Goal: Transaction & Acquisition: Purchase product/service

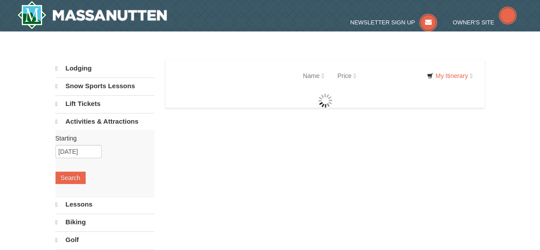
select select "10"
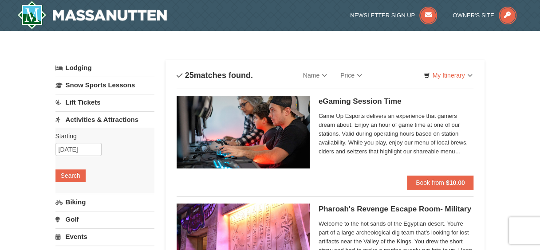
click at [85, 99] on link "Lift Tickets" at bounding box center [105, 102] width 99 height 16
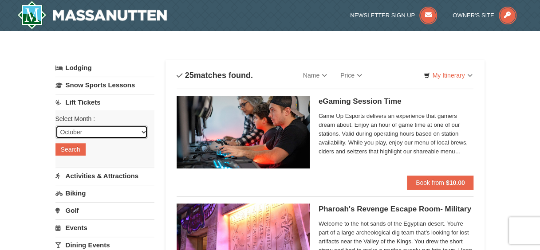
click at [139, 130] on select "October November December January February March April May June July August Sep…" at bounding box center [102, 132] width 92 height 13
click at [129, 130] on select "October November December January February March April May June July August Sep…" at bounding box center [102, 132] width 92 height 13
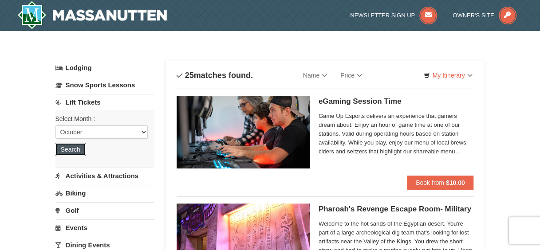
click at [75, 151] on button "Search" at bounding box center [71, 149] width 30 height 12
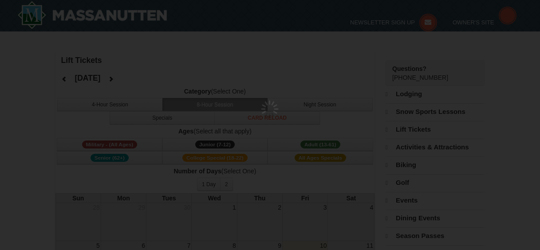
select select "10"
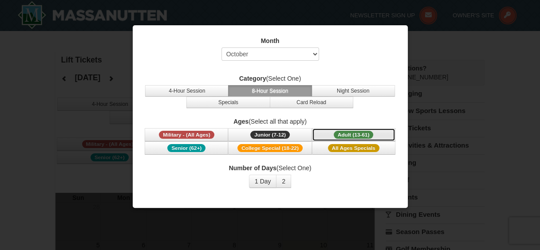
click at [365, 131] on span "Adult (13-61)" at bounding box center [354, 135] width 40 height 8
click at [296, 93] on button "8-Hour Session" at bounding box center [269, 91] width 83 height 12
click at [360, 136] on span "Adult (13-61)" at bounding box center [354, 135] width 40 height 8
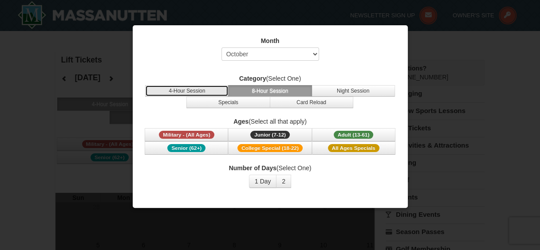
click at [208, 90] on button "4-Hour Session" at bounding box center [186, 91] width 83 height 12
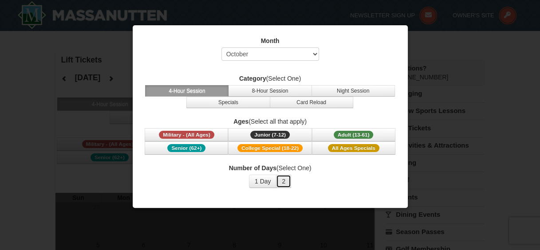
click at [282, 180] on button "2" at bounding box center [283, 181] width 15 height 13
click at [257, 180] on button "1 Day" at bounding box center [263, 181] width 28 height 13
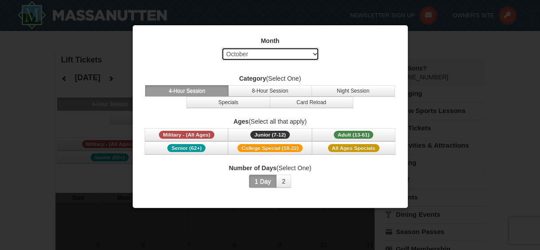
click at [314, 53] on select "Select October November December January February March April May June July Aug…" at bounding box center [271, 54] width 98 height 13
click at [222, 48] on select "Select October November December January February March April May June July Aug…" at bounding box center [271, 54] width 98 height 13
click at [506, 69] on div at bounding box center [270, 125] width 540 height 250
click at [384, 224] on div at bounding box center [270, 125] width 540 height 250
click at [280, 182] on button "2" at bounding box center [283, 181] width 15 height 13
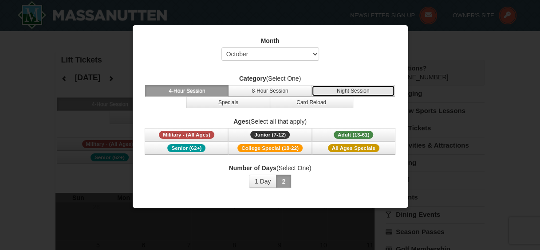
click at [343, 91] on button "Night Session" at bounding box center [353, 91] width 83 height 12
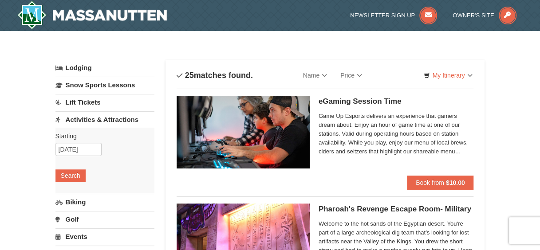
click at [99, 103] on link "Lift Tickets" at bounding box center [105, 102] width 99 height 16
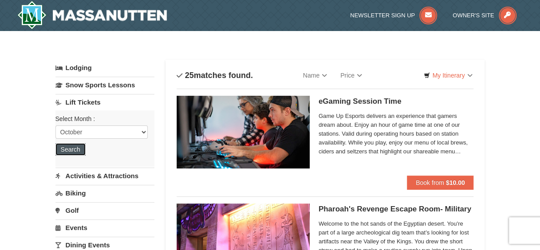
click at [77, 148] on button "Search" at bounding box center [71, 149] width 30 height 12
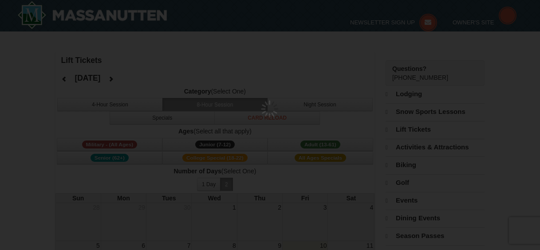
select select "10"
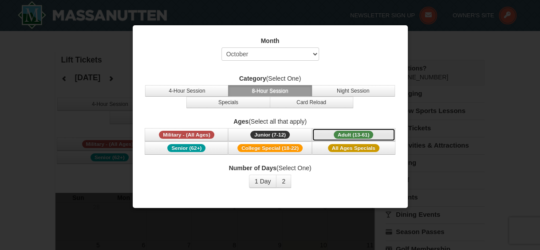
click at [358, 128] on button "Adult (13-61) (13 - 61)" at bounding box center [353, 134] width 83 height 13
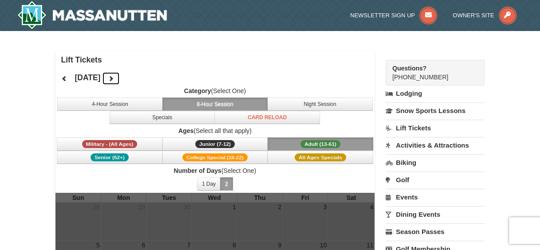
click at [114, 79] on icon at bounding box center [111, 78] width 6 height 6
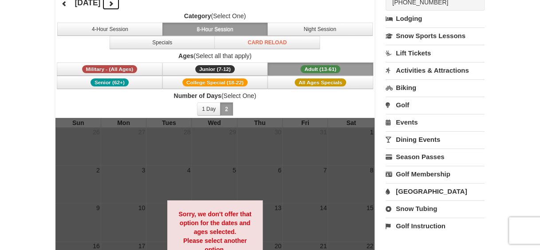
scroll to position [44, 0]
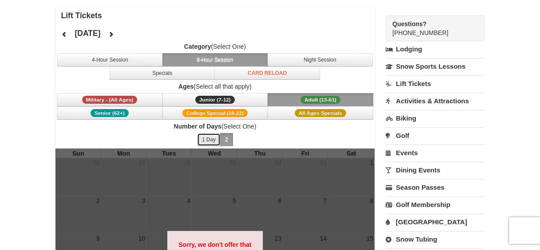
click at [214, 139] on button "1 Day" at bounding box center [209, 139] width 24 height 13
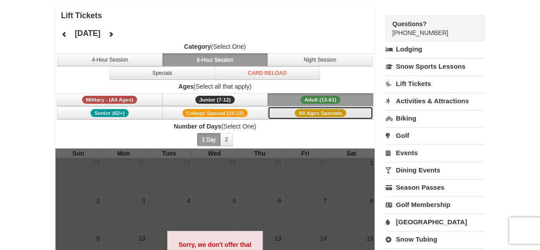
click at [311, 111] on span "All Ages Specials" at bounding box center [321, 113] width 52 height 8
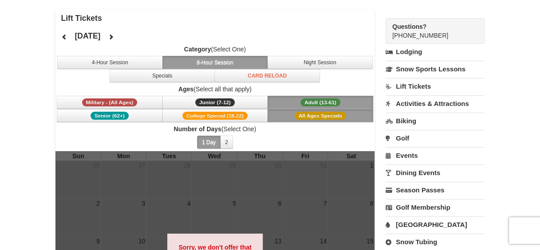
scroll to position [0, 0]
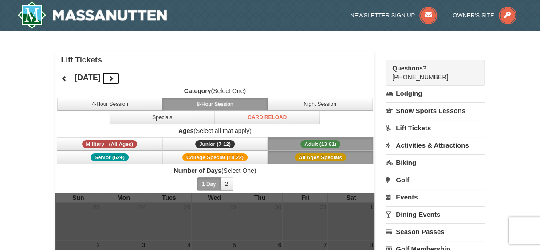
click at [114, 78] on icon at bounding box center [111, 78] width 6 height 6
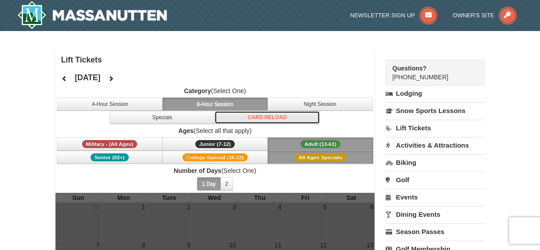
click at [280, 118] on button "Card Reload" at bounding box center [267, 117] width 106 height 13
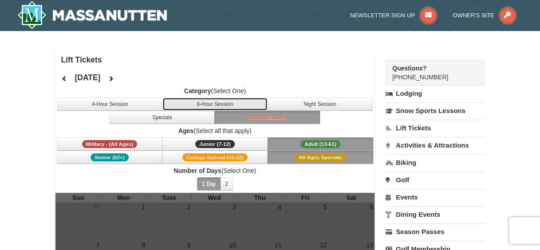
click at [220, 99] on button "8-Hour Session" at bounding box center [216, 104] width 106 height 13
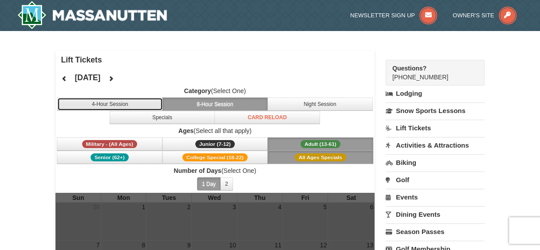
click at [139, 99] on button "4-Hour Session" at bounding box center [110, 104] width 106 height 13
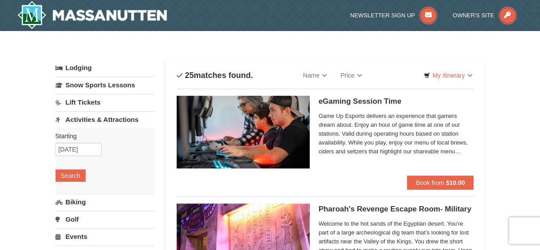
click at [91, 106] on link "Lift Tickets" at bounding box center [105, 102] width 99 height 16
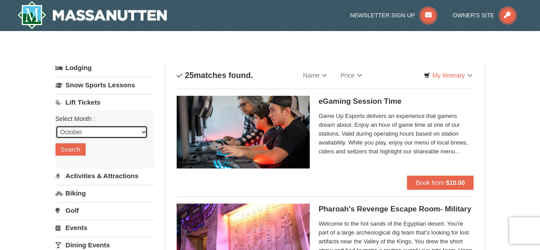
click at [100, 134] on select "October November December January February March April May June July August Sep…" at bounding box center [102, 132] width 92 height 13
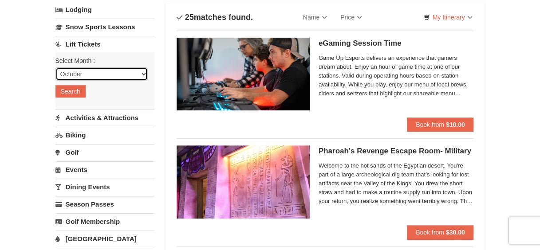
scroll to position [44, 0]
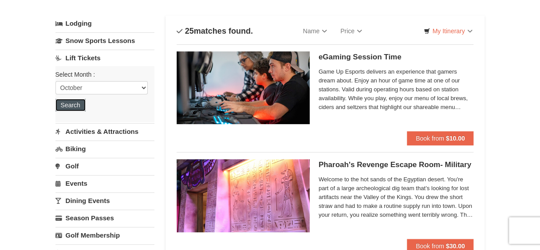
click at [79, 107] on button "Search" at bounding box center [71, 105] width 30 height 12
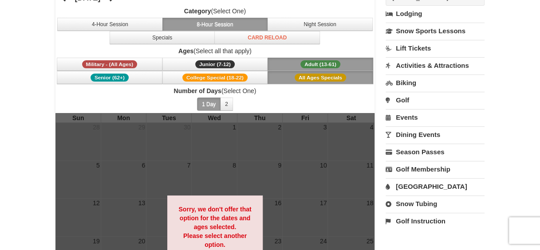
scroll to position [79, 0]
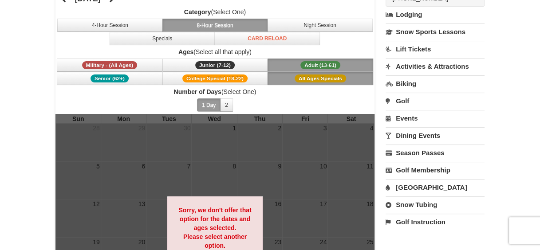
click at [288, 173] on div at bounding box center [216, 233] width 320 height 238
click at [126, 35] on button "Specials" at bounding box center [163, 38] width 106 height 13
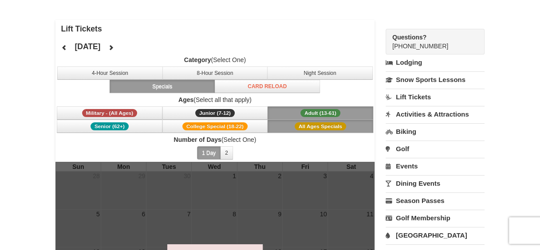
scroll to position [0, 0]
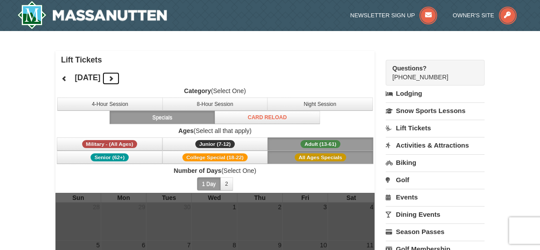
click at [114, 77] on icon at bounding box center [111, 78] width 6 height 6
click at [70, 79] on button at bounding box center [65, 78] width 18 height 13
click at [414, 123] on link "Lift Tickets" at bounding box center [435, 128] width 99 height 16
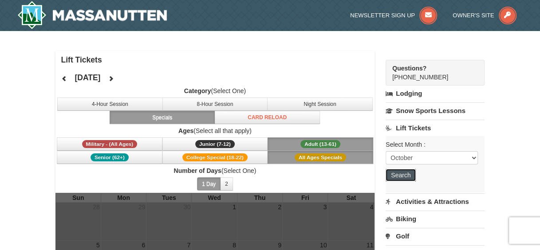
click at [402, 177] on button "Search" at bounding box center [401, 175] width 30 height 12
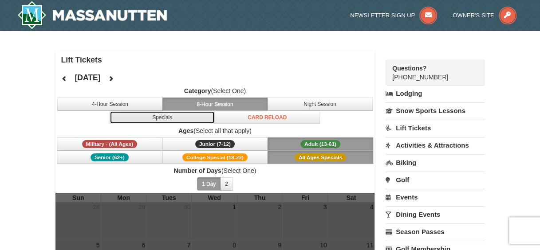
click at [187, 114] on button "Specials" at bounding box center [163, 117] width 106 height 13
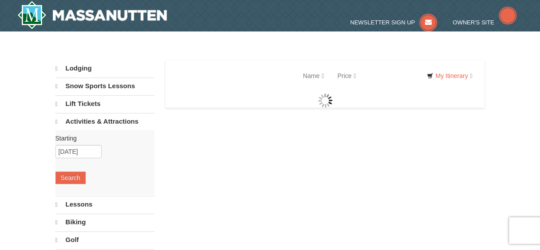
select select "10"
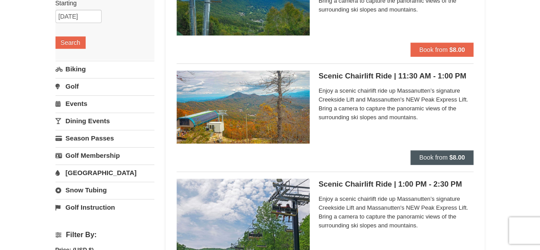
scroll to position [178, 0]
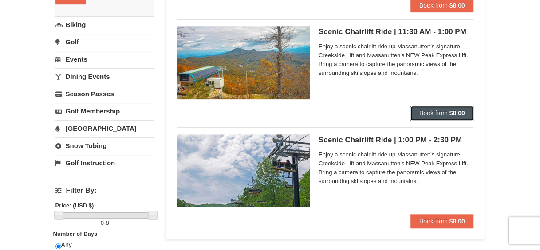
click at [437, 116] on span "Book from" at bounding box center [434, 113] width 28 height 7
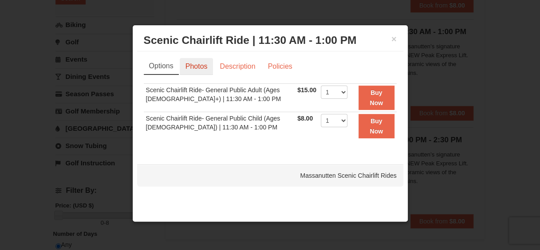
click at [203, 67] on link "Photos" at bounding box center [197, 66] width 34 height 17
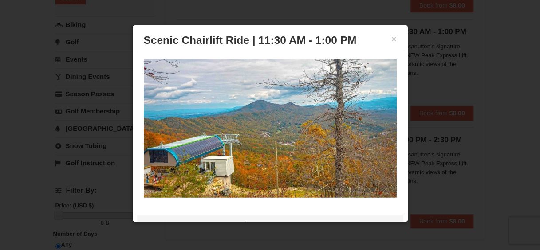
scroll to position [0, 0]
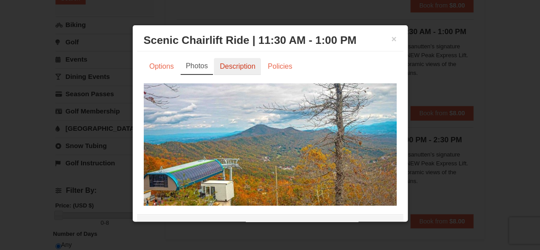
click at [224, 66] on link "Description" at bounding box center [237, 66] width 47 height 17
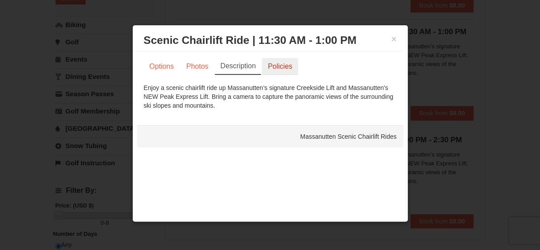
click at [277, 66] on link "Policies" at bounding box center [280, 66] width 36 height 17
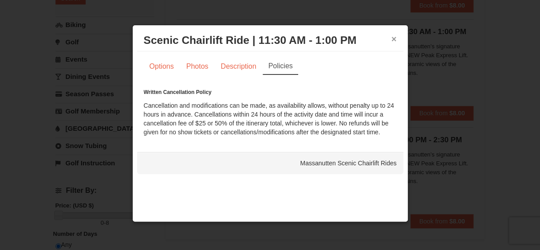
click at [395, 38] on button "×" at bounding box center [394, 39] width 5 height 9
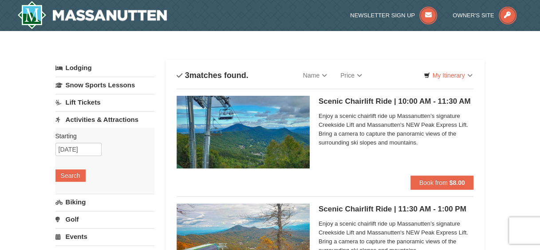
scroll to position [44, 0]
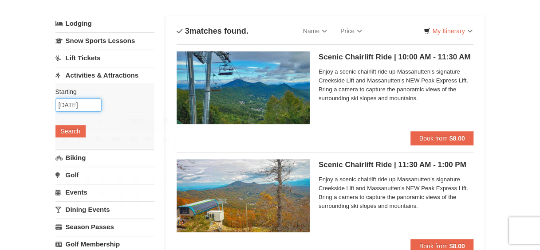
click at [90, 105] on input "10/13/2025" at bounding box center [79, 105] width 46 height 13
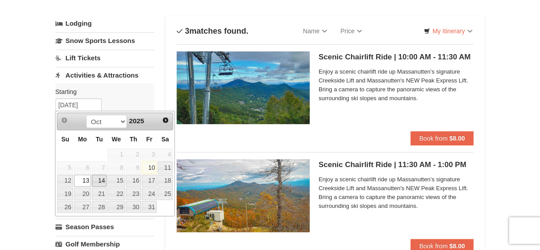
click at [98, 180] on link "14" at bounding box center [99, 181] width 15 height 12
type input "[DATE]"
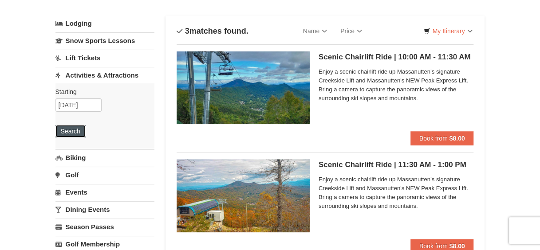
click at [74, 130] on button "Search" at bounding box center [71, 131] width 30 height 12
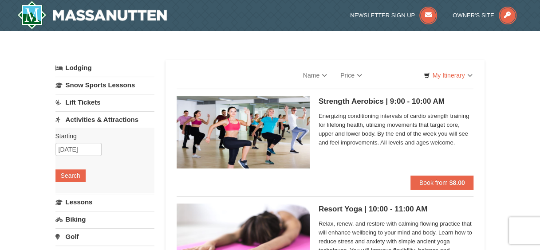
select select "10"
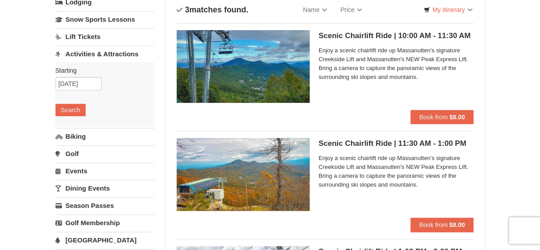
scroll to position [44, 0]
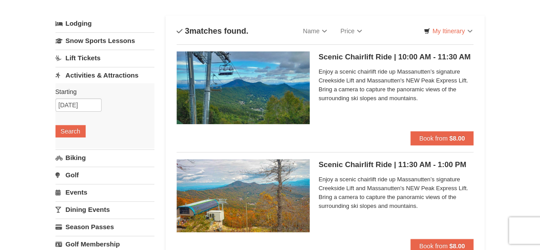
click at [294, 181] on img at bounding box center [243, 195] width 133 height 73
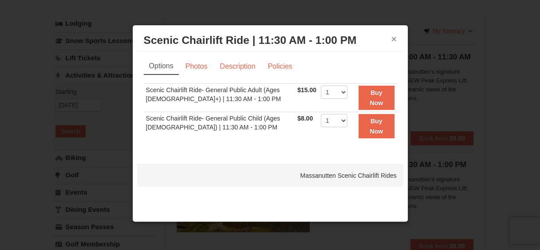
click at [393, 37] on button "×" at bounding box center [394, 39] width 5 height 9
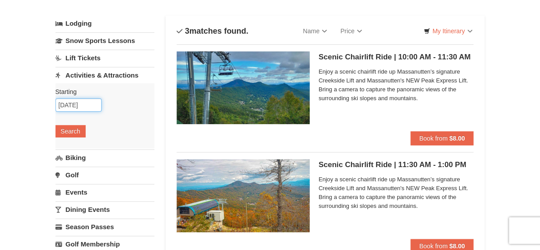
click at [92, 108] on input "10/13/2025" at bounding box center [79, 105] width 46 height 13
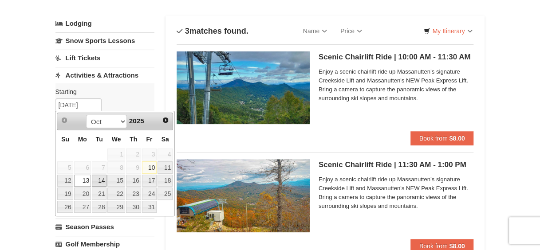
click at [99, 179] on link "14" at bounding box center [99, 181] width 15 height 12
type input "10/14/2025"
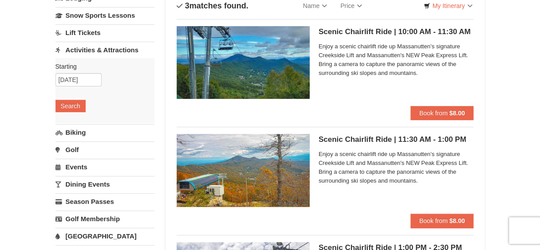
scroll to position [89, 0]
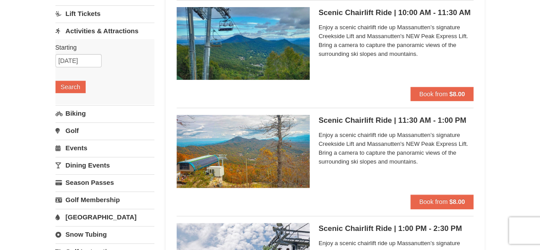
click at [271, 140] on img at bounding box center [243, 151] width 133 height 73
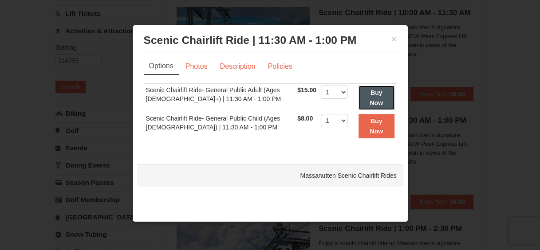
click at [371, 99] on button "Buy Now" at bounding box center [377, 98] width 36 height 24
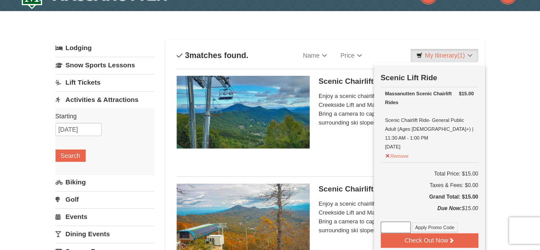
scroll to position [47, 0]
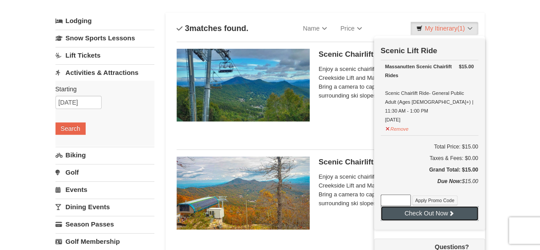
click at [413, 206] on button "Check Out Now" at bounding box center [430, 213] width 98 height 14
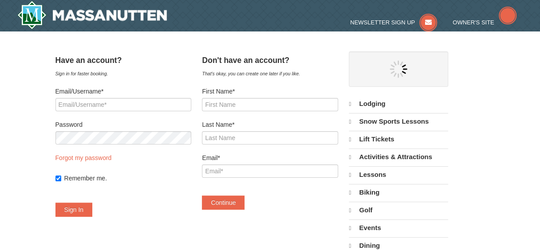
select select "10"
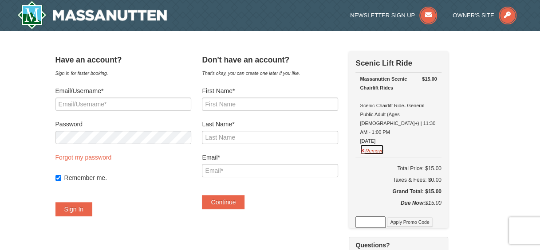
click at [384, 144] on button "Remove" at bounding box center [372, 149] width 24 height 11
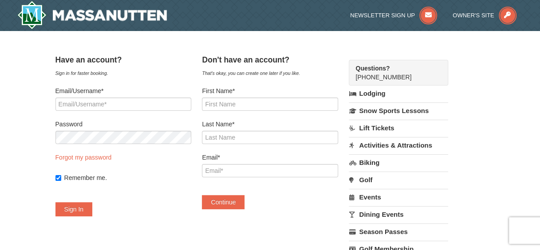
click at [394, 124] on link "Lift Tickets" at bounding box center [398, 128] width 99 height 16
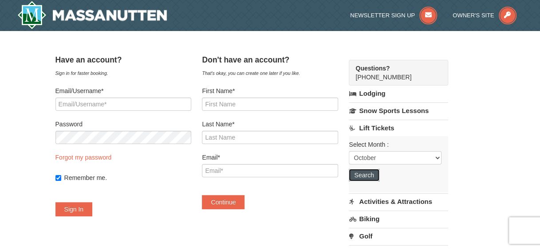
click at [379, 172] on button "Search" at bounding box center [364, 175] width 30 height 12
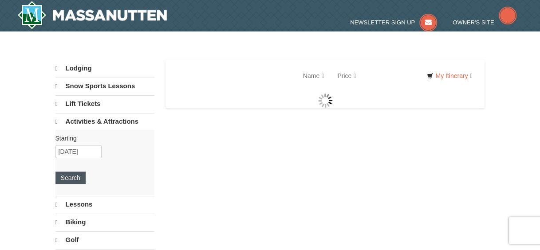
select select "10"
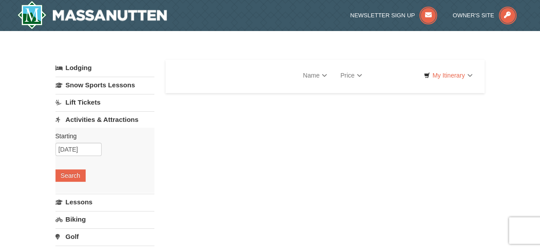
select select "10"
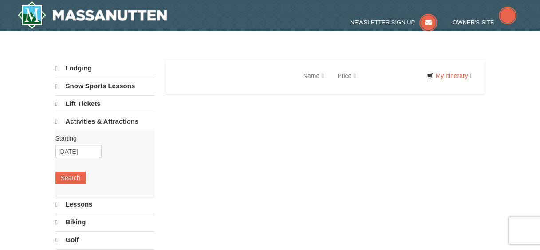
select select "10"
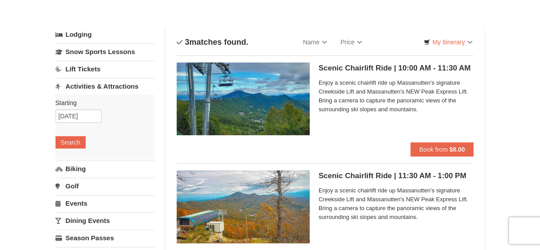
scroll to position [89, 0]
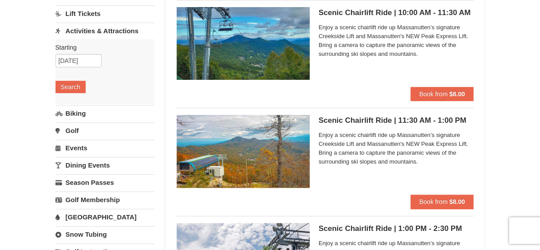
click at [300, 159] on img at bounding box center [243, 151] width 133 height 73
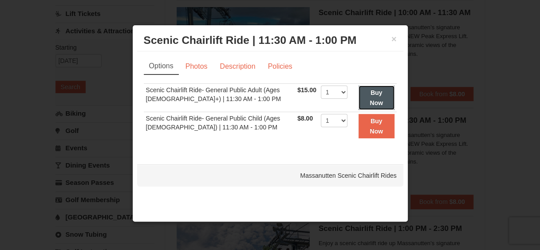
click at [379, 92] on strong "Buy Now" at bounding box center [376, 97] width 13 height 17
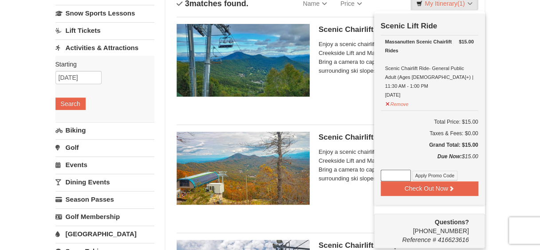
scroll to position [91, 0]
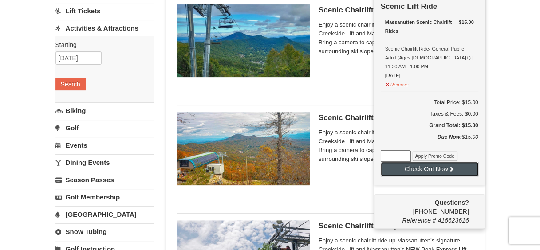
click at [414, 162] on button "Check Out Now" at bounding box center [430, 169] width 98 height 14
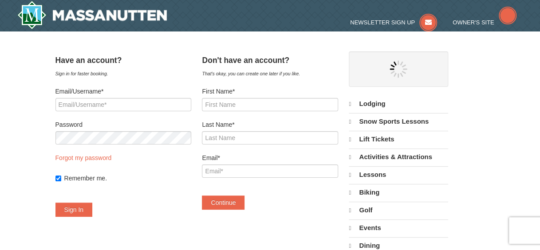
select select "10"
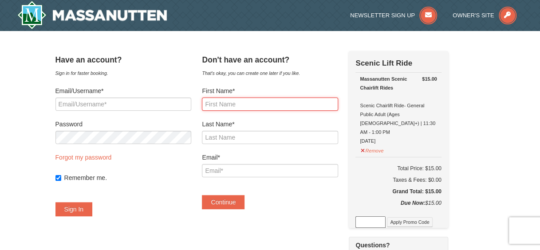
click at [261, 104] on input "First Name*" at bounding box center [270, 104] width 136 height 13
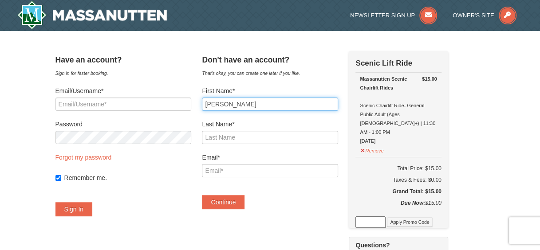
type input "Marisa"
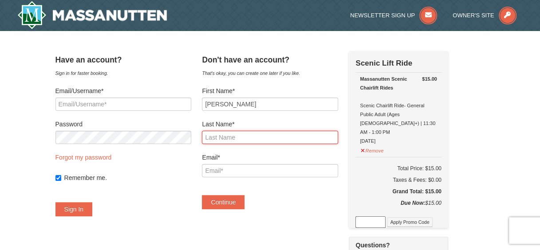
click at [262, 135] on input "Last Name*" at bounding box center [270, 137] width 136 height 13
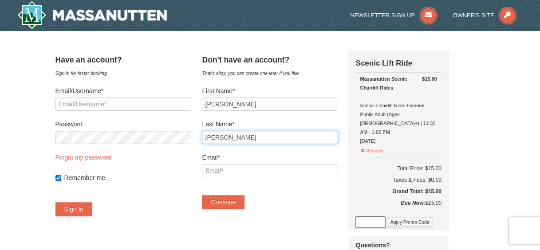
type input "Moore"
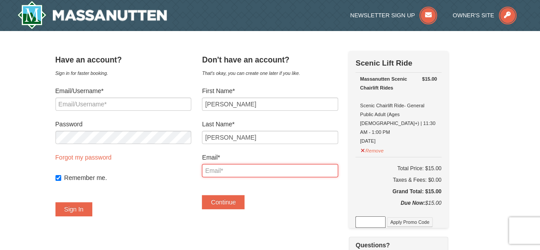
click at [264, 169] on input "Email*" at bounding box center [270, 170] width 136 height 13
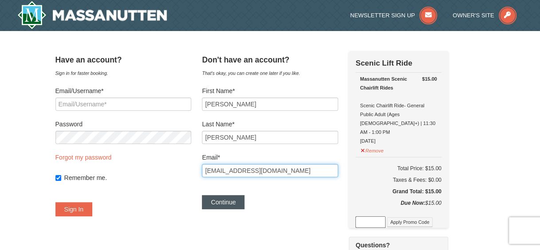
type input "[EMAIL_ADDRESS][DOMAIN_NAME]"
click at [242, 202] on button "Continue" at bounding box center [223, 202] width 43 height 14
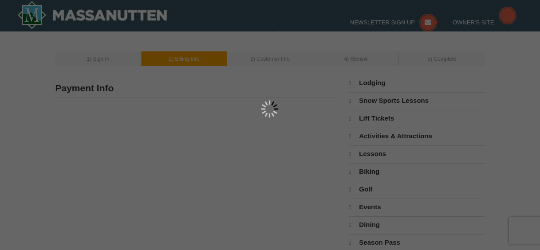
type input "[PERSON_NAME]"
type input "[EMAIL_ADDRESS][DOMAIN_NAME]"
select select "10"
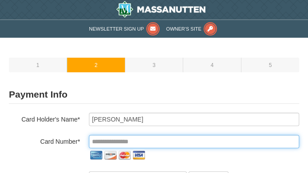
click at [204, 141] on input "tel" at bounding box center [194, 141] width 210 height 13
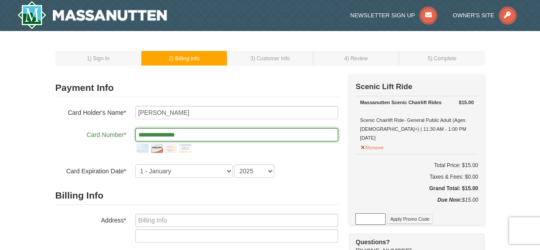
type input "**********"
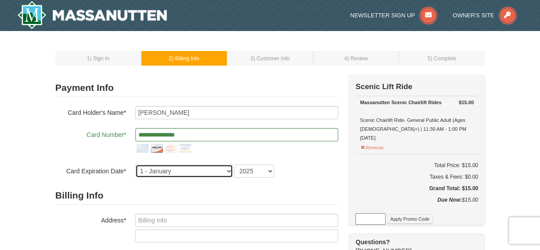
click at [210, 170] on select "1 - [DATE] - [DATE] - [DATE] - [DATE] - [DATE] - [DATE] - [DATE] - [DATE] - [DA…" at bounding box center [184, 171] width 98 height 13
select select "7"
click at [135, 165] on select "1 - January 2 - February 3 - March 4 - April 5 - May 6 - June 7 - July 8 - Augu…" at bounding box center [184, 171] width 98 height 13
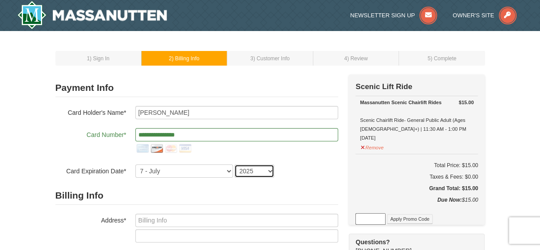
click at [255, 171] on select "2025 2026 2027 2028 2029 2030 2031 2032 2033 2034" at bounding box center [254, 171] width 40 height 13
select select "2029"
click at [234, 165] on select "2025 2026 2027 2028 2029 2030 2031 2032 2033 2034" at bounding box center [254, 171] width 40 height 13
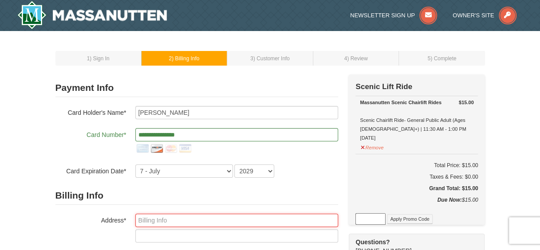
click at [213, 217] on input "text" at bounding box center [236, 220] width 203 height 13
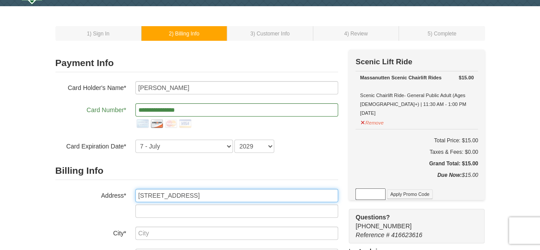
scroll to position [44, 0]
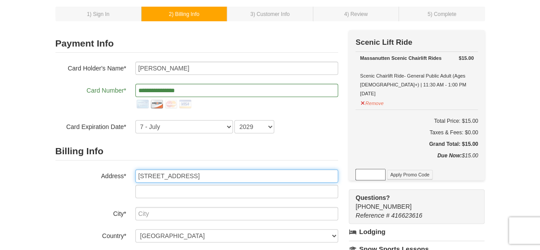
type input "6205 Fernwood Ter"
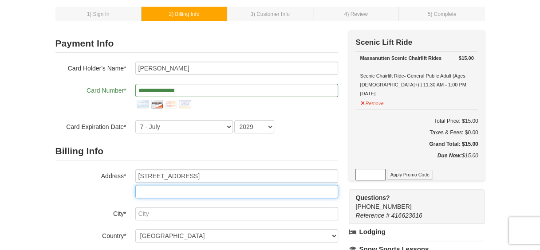
click at [209, 189] on input "text" at bounding box center [236, 191] width 203 height 13
type input "Apt.102"
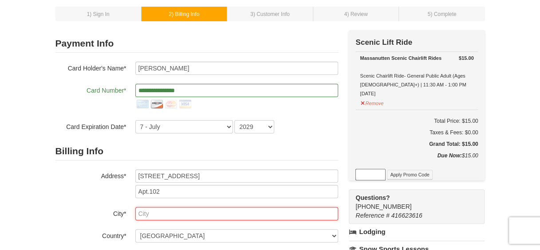
click at [202, 208] on input "text" at bounding box center [236, 213] width 203 height 13
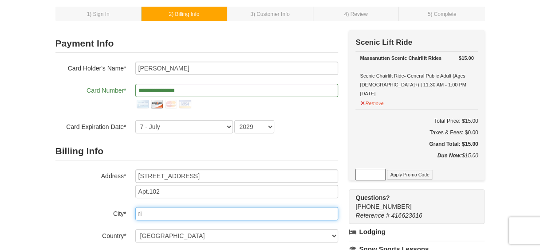
type input "r"
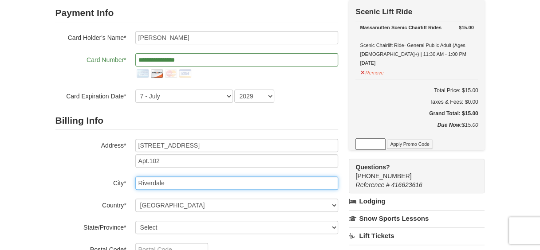
scroll to position [89, 0]
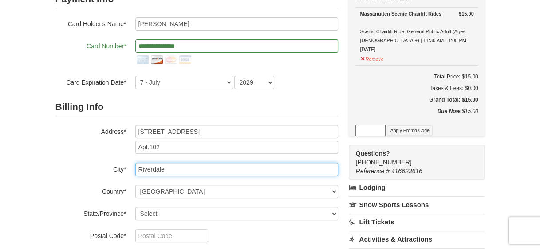
type input "Riverdale"
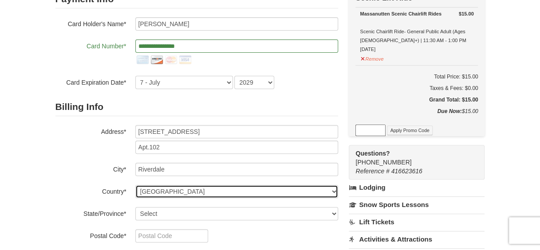
click at [203, 191] on select "----- Select ------ Afghanistan Åland Islands Albania Algeria American Samoa An…" at bounding box center [236, 191] width 203 height 13
click at [135, 185] on select "----- Select ------ Afghanistan Åland Islands Albania Algeria American Samoa An…" at bounding box center [236, 191] width 203 height 13
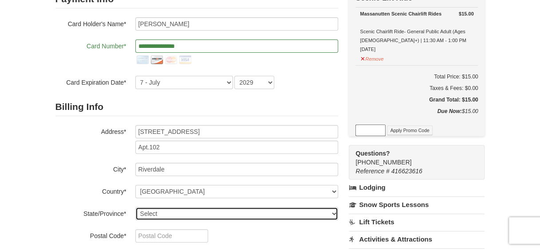
click at [198, 210] on select "Select Alabama Alaska American Samoa Arizona Arkansas California Colorado Conne…" at bounding box center [236, 213] width 203 height 13
select select "MD"
click at [135, 207] on select "Select Alabama Alaska American Samoa Arizona Arkansas California Colorado Conne…" at bounding box center [236, 213] width 203 height 13
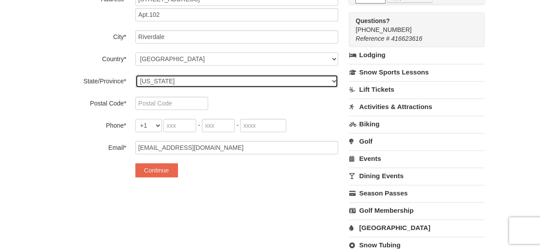
scroll to position [222, 0]
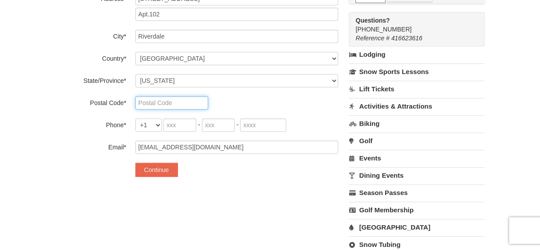
click at [187, 103] on input "text" at bounding box center [171, 102] width 73 height 13
type input "20737"
click at [177, 124] on input "tel" at bounding box center [179, 125] width 33 height 13
type input "240"
click at [220, 128] on input "tel" at bounding box center [218, 125] width 33 height 13
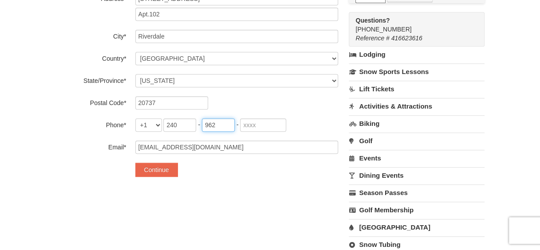
type input "962"
click at [250, 123] on input "tel" at bounding box center [263, 125] width 46 height 13
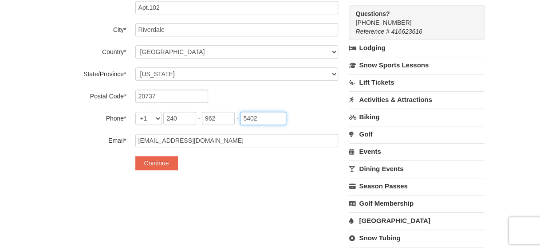
scroll to position [311, 0]
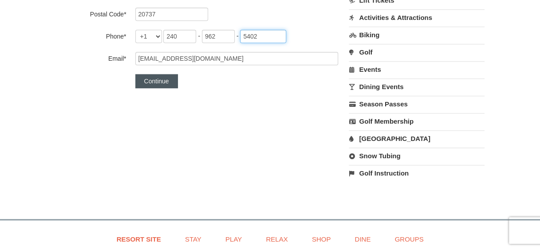
type input "5402"
click at [170, 83] on button "Continue" at bounding box center [156, 81] width 43 height 14
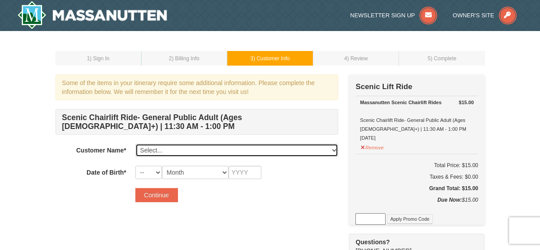
click at [182, 149] on select "Select... Marisa Moore Add New..." at bounding box center [236, 150] width 203 height 13
select select "28368652"
click at [135, 144] on select "Select... Marisa Moore Add New..." at bounding box center [236, 150] width 203 height 13
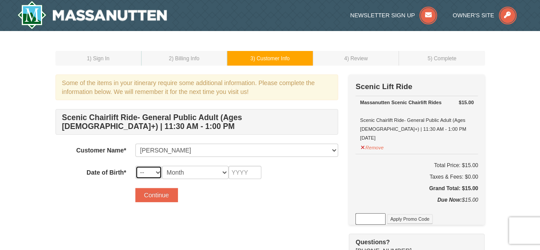
click at [153, 171] on select "-- 01 02 03 04 05 06 07 08 09 10 11 12 13 14 15 16 17 18 19 20 21 22 23 24 25 2…" at bounding box center [148, 172] width 27 height 13
click at [135, 166] on select "-- 01 02 03 04 05 06 07 08 09 10 11 12 13 14 15 16 17 18 19 20 21 22 23 24 25 2…" at bounding box center [148, 172] width 27 height 13
click at [197, 173] on select "Month January February March April May June July August September October Novem…" at bounding box center [195, 172] width 67 height 13
click at [155, 170] on select "-- 01 02 03 04 05 06 07 08 09 10 11 12 13 14 15 16 17 18 19 20 21 22 23 24 25 2…" at bounding box center [148, 172] width 27 height 13
select select "31"
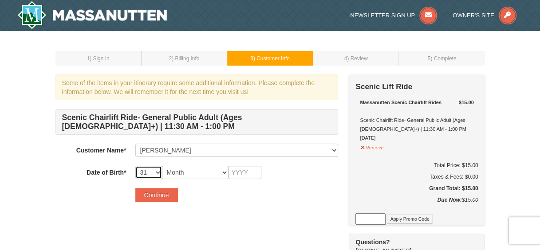
click at [135, 166] on select "-- 01 02 03 04 05 06 07 08 09 10 11 12 13 14 15 16 17 18 19 20 21 22 23 24 25 2…" at bounding box center [148, 172] width 27 height 13
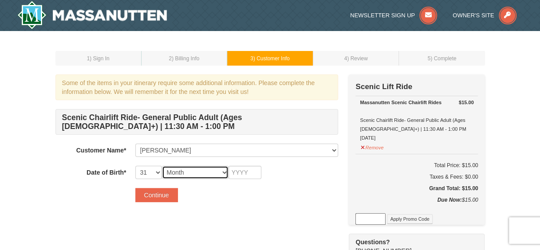
click at [177, 171] on select "Month January February March April May June July August September October Novem…" at bounding box center [195, 172] width 67 height 13
select select "07"
click at [162, 166] on select "Month January February March April May June July August September October Novem…" at bounding box center [195, 172] width 67 height 13
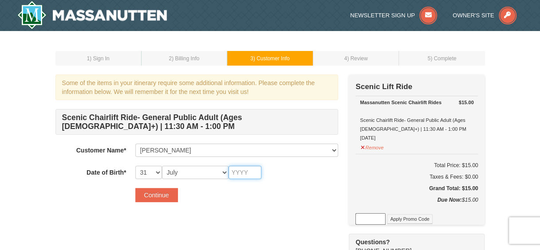
click at [239, 170] on input "text" at bounding box center [245, 172] width 33 height 13
type input "1982"
click at [175, 201] on button "Continue" at bounding box center [156, 195] width 43 height 14
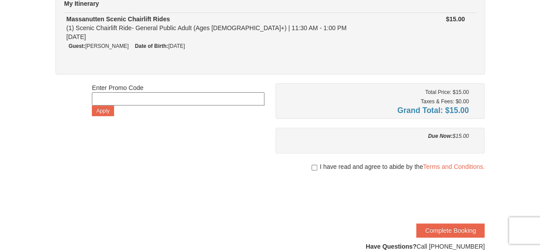
scroll to position [133, 0]
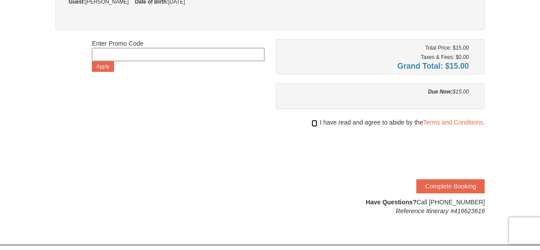
click at [313, 123] on input "checkbox" at bounding box center [315, 123] width 6 height 7
checkbox input "true"
click at [441, 183] on button "Complete Booking" at bounding box center [451, 186] width 68 height 14
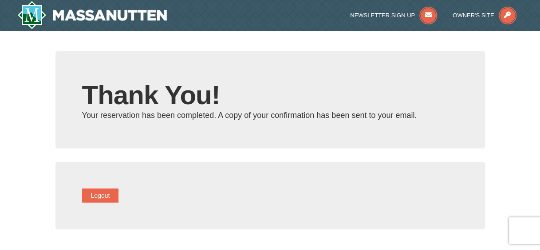
type input "[EMAIL_ADDRESS][DOMAIN_NAME]"
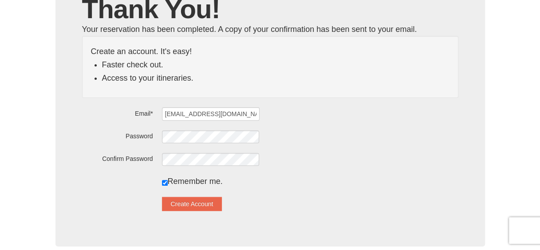
scroll to position [89, 0]
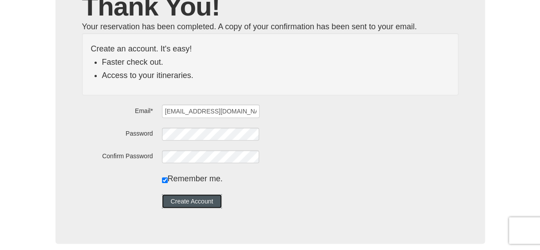
click at [204, 202] on button "Create Account" at bounding box center [192, 201] width 60 height 14
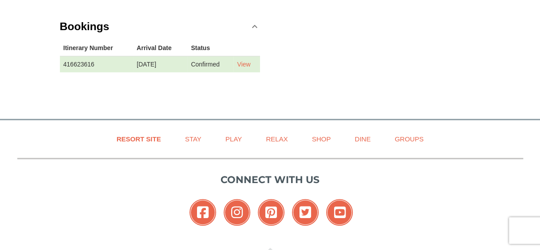
scroll to position [209, 0]
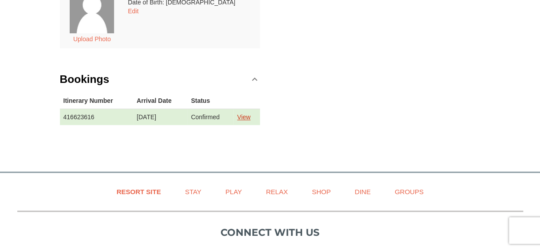
click at [247, 115] on link "View" at bounding box center [243, 117] width 13 height 7
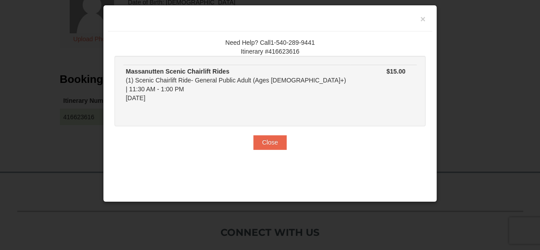
click at [213, 78] on div "Massanutten Scenic Chairlift Rides (1) Scenic Chairlift Ride- General Public Ad…" at bounding box center [237, 85] width 222 height 36
click at [280, 135] on button "Close" at bounding box center [271, 142] width 34 height 14
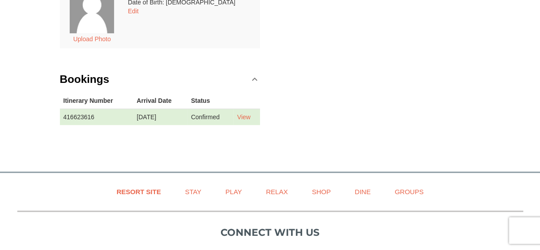
click at [87, 113] on td "416623616" at bounding box center [97, 117] width 74 height 16
click at [242, 120] on td "View" at bounding box center [247, 117] width 27 height 16
click at [246, 114] on link "View" at bounding box center [243, 117] width 13 height 7
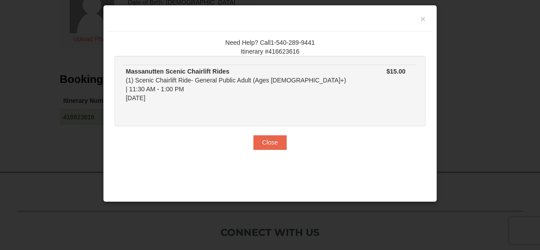
scroll to position [209, 0]
